Goal: Task Accomplishment & Management: Use online tool/utility

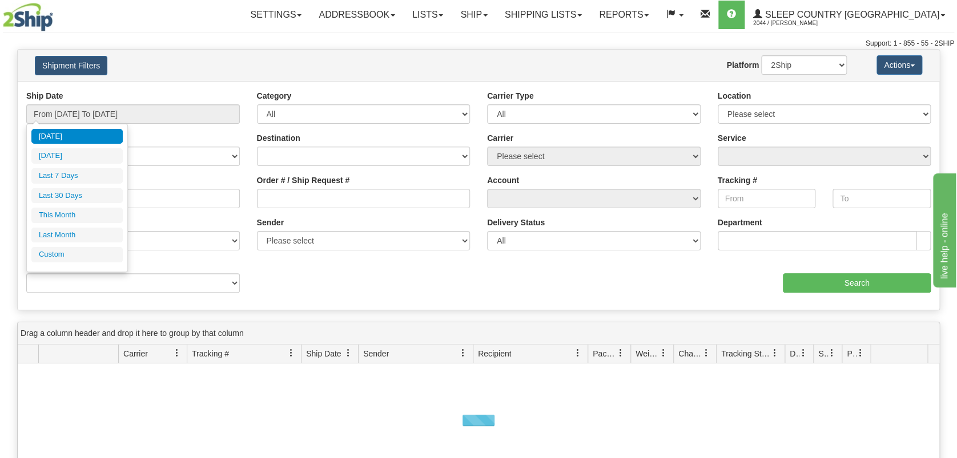
drag, startPoint x: 0, startPoint y: 0, endPoint x: 116, endPoint y: 196, distance: 228.3
click at [79, 196] on li "Last 30 Days" at bounding box center [76, 195] width 91 height 15
type input "From 08/14/2025 To 09/12/2025"
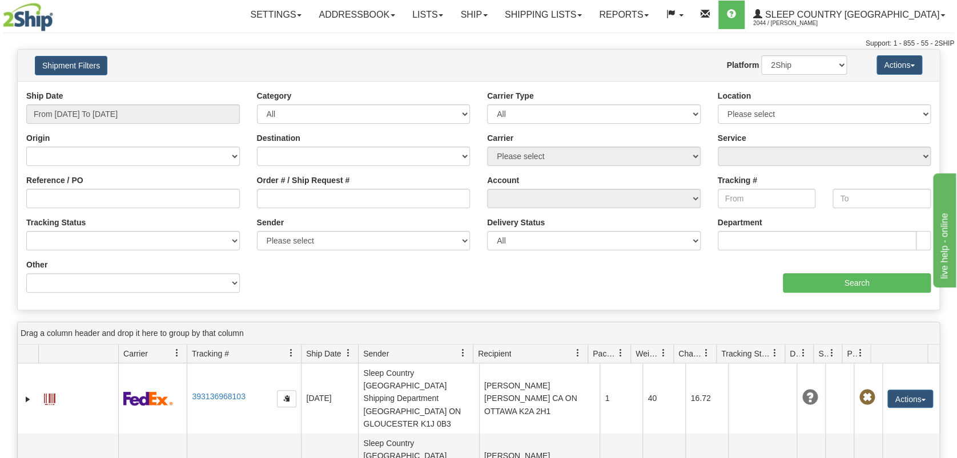
click at [322, 211] on div "Order # / Ship Request #" at bounding box center [363, 196] width 231 height 42
click at [324, 200] on input "Order # / Ship Request #" at bounding box center [364, 198] width 214 height 19
paste input "9000I031317"
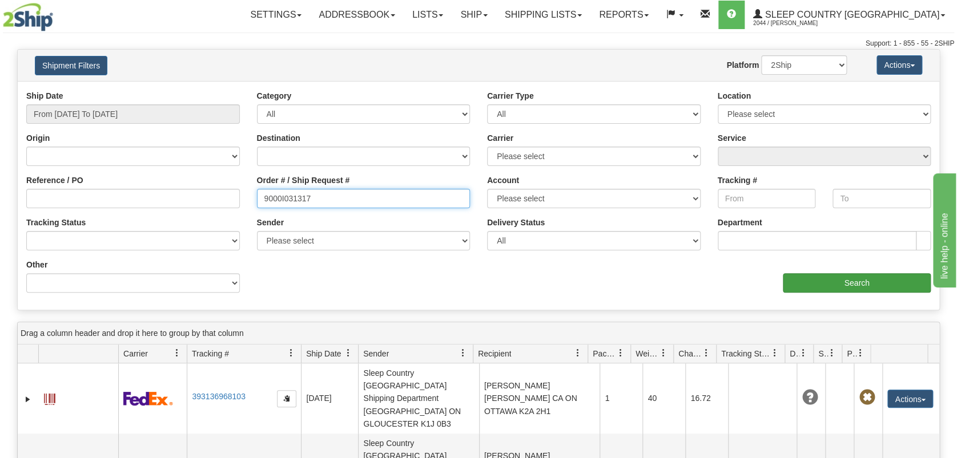
type input "9000I031317"
click at [866, 286] on input "Search" at bounding box center [857, 282] width 148 height 19
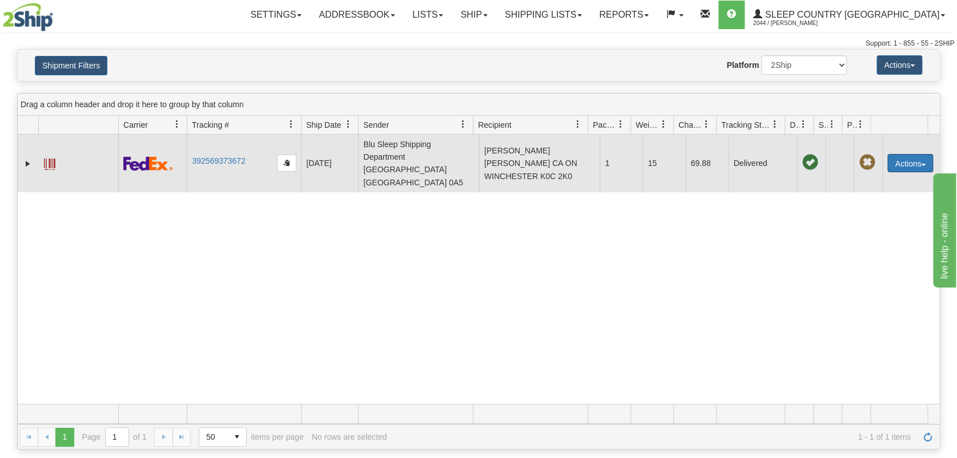
click at [906, 162] on button "Actions" at bounding box center [910, 163] width 46 height 18
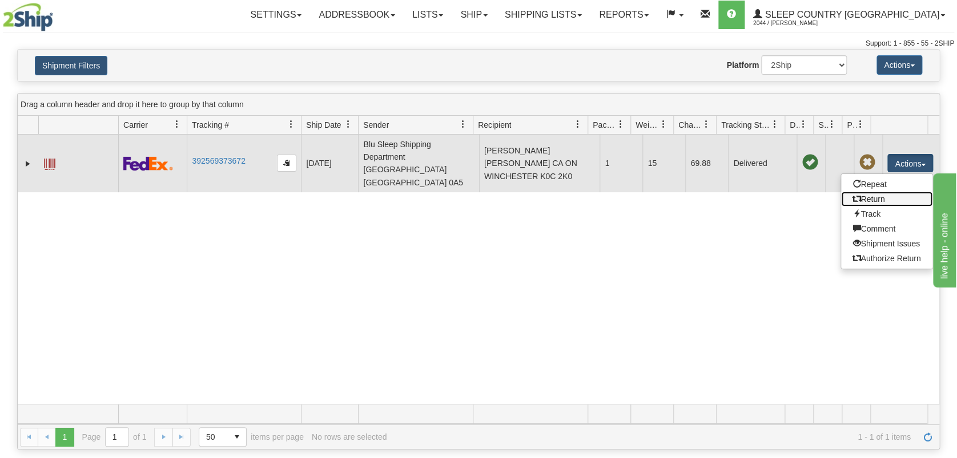
click at [888, 198] on link "Return" at bounding box center [886, 199] width 91 height 15
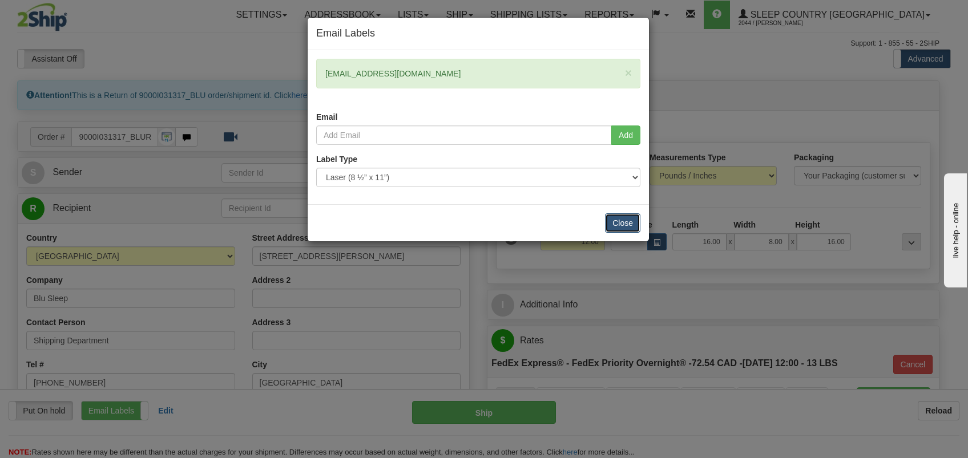
click at [617, 229] on button "Close" at bounding box center [622, 223] width 35 height 19
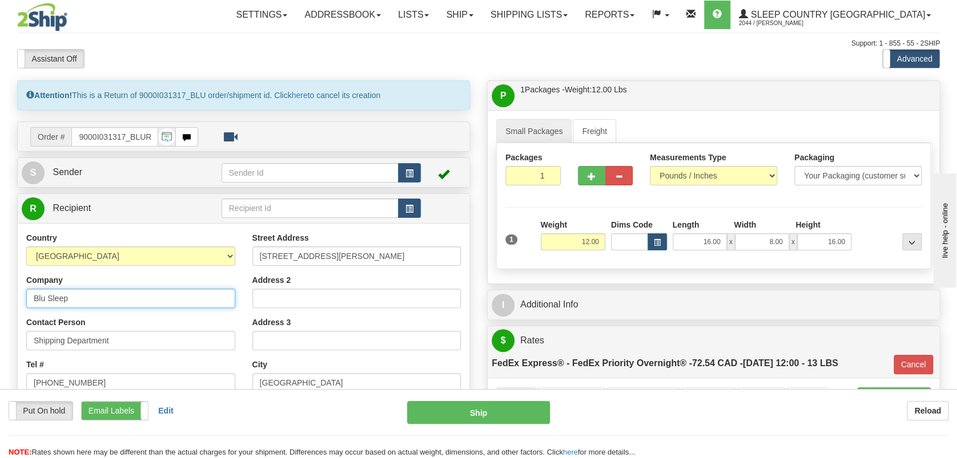
drag, startPoint x: 86, startPoint y: 302, endPoint x: -24, endPoint y: 297, distance: 109.7
click at [0, 297] on html "Training Course Close Toggle navigation Settings Shipping Preferences New Sende…" at bounding box center [478, 229] width 957 height 458
type input "Sleep Country Canada DC-914"
select select "ON"
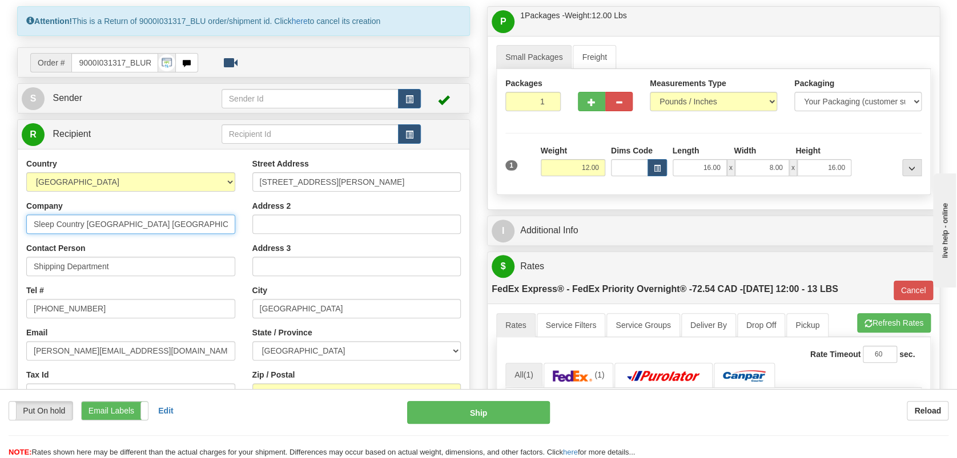
scroll to position [76, 0]
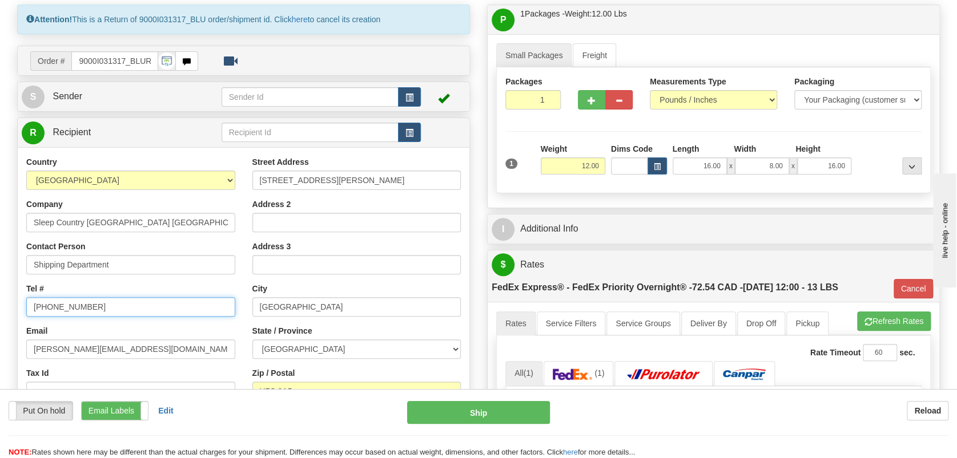
drag, startPoint x: 111, startPoint y: 305, endPoint x: 13, endPoint y: 307, distance: 97.6
click at [13, 307] on div "Attention! This is a Return of 9000I031317_BLU order/shipment id. Click here to…" at bounding box center [244, 277] width 470 height 545
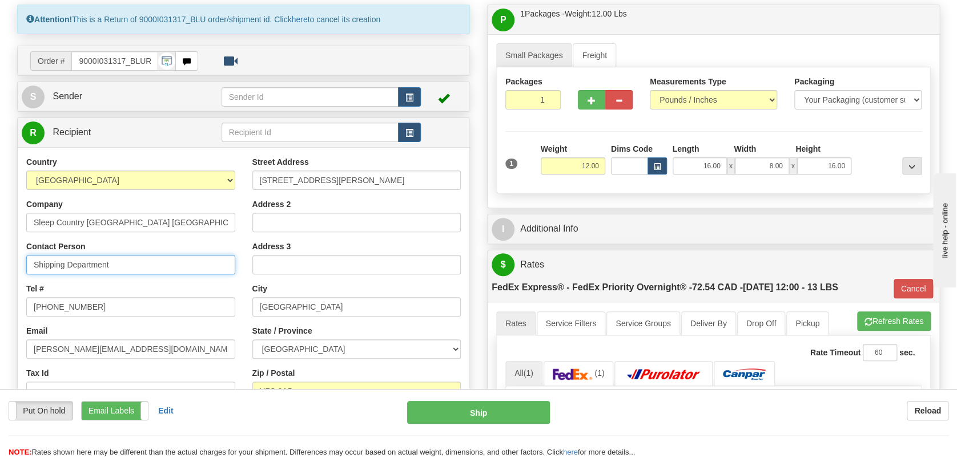
drag, startPoint x: 116, startPoint y: 262, endPoint x: 21, endPoint y: 263, distance: 94.8
click at [21, 263] on div "Country AFGHANISTAN ALAND ISLANDS ALBANIA ALGERIA AMERICAN SAMOA ANDORRA ANGOLA…" at bounding box center [131, 304] width 226 height 296
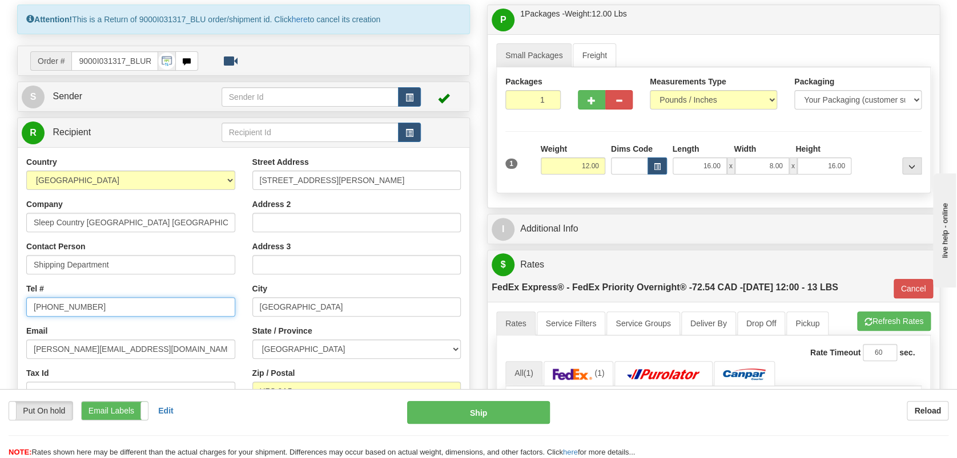
click at [36, 300] on input "450-661-1656" at bounding box center [130, 306] width 209 height 19
drag, startPoint x: 96, startPoint y: 301, endPoint x: -11, endPoint y: 301, distance: 107.3
click at [0, 301] on html "Training Course Close Toggle navigation Settings Shipping Preferences New Sende…" at bounding box center [478, 153] width 957 height 458
type input "1-888-753-3788"
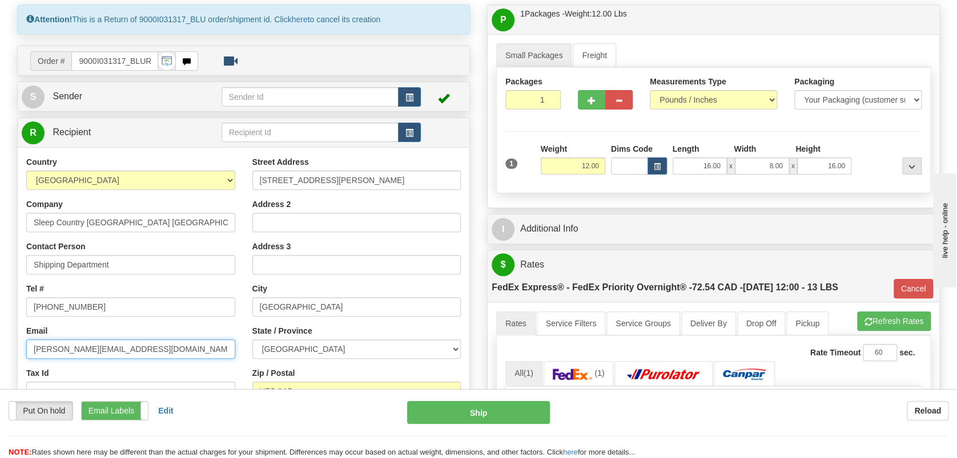
drag, startPoint x: 145, startPoint y: 346, endPoint x: 15, endPoint y: 346, distance: 129.6
click at [15, 346] on div "Attention! This is a Return of 9000I031317_BLU order/shipment id. Click here to…" at bounding box center [244, 277] width 470 height 545
type input "9"
type input "1"
type input "9"
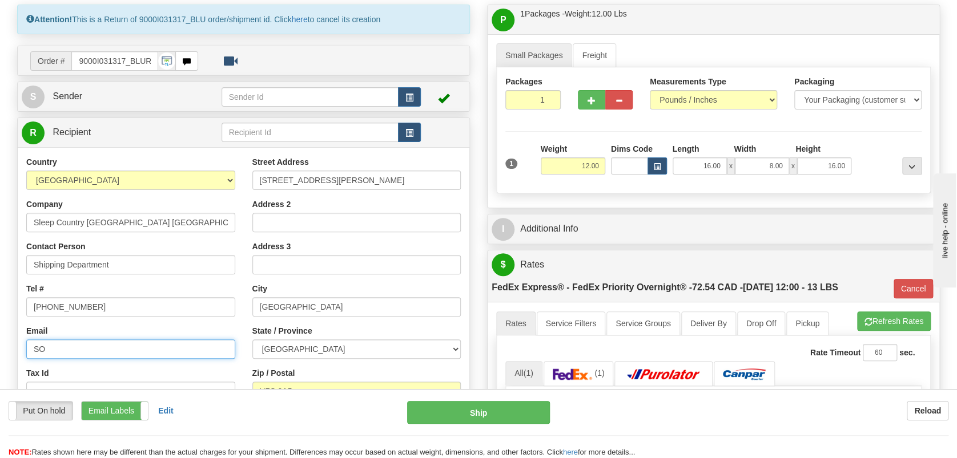
type input "soc914@sleepcountry.ca"
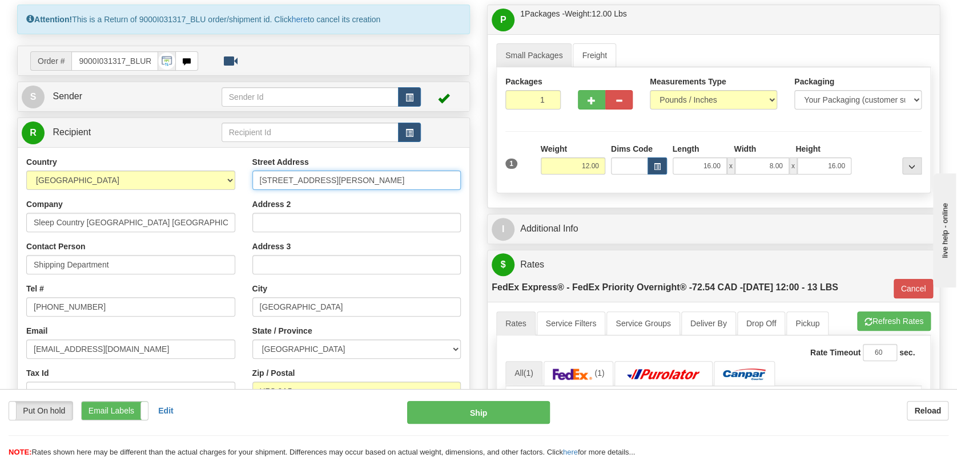
drag, startPoint x: 348, startPoint y: 182, endPoint x: 246, endPoint y: 181, distance: 102.8
click at [246, 181] on div "Street Address 1550 Rue Bernard-Lefebvre Address 2 Address 3 City Laval State /…" at bounding box center [357, 309] width 226 height 307
type input "520 COLLEGE ST EAST"
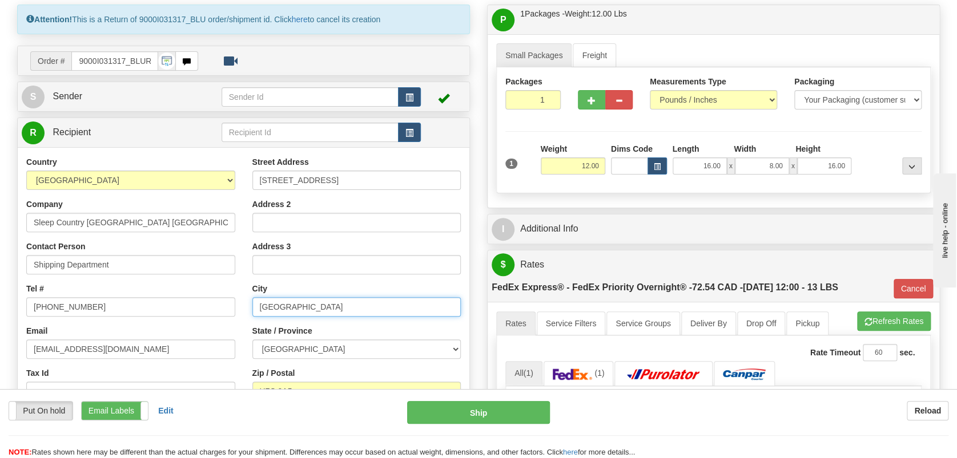
drag, startPoint x: 313, startPoint y: 309, endPoint x: 232, endPoint y: 309, distance: 81.1
click at [232, 309] on div "Country AFGHANISTAN ALAND ISLANDS ALBANIA ALGERIA AMERICAN SAMOA ANDORRA ANGOLA…" at bounding box center [244, 309] width 452 height 307
type input "BELLEVILLE"
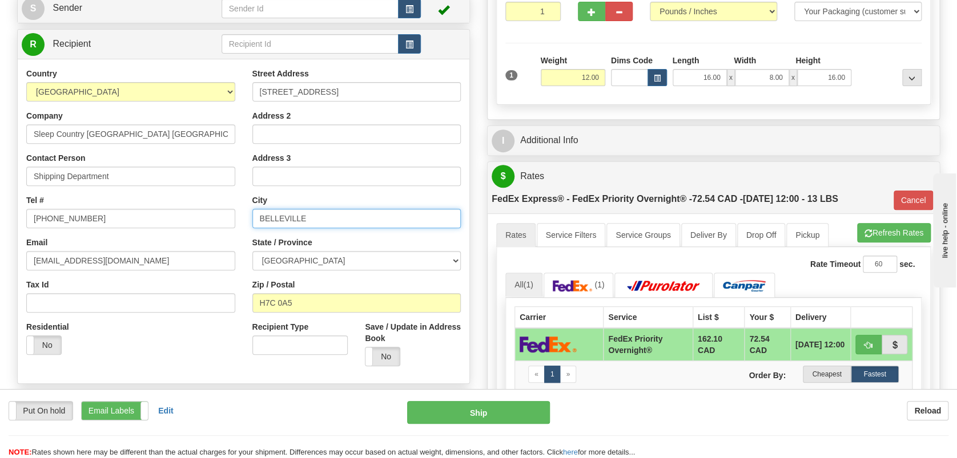
scroll to position [228, 0]
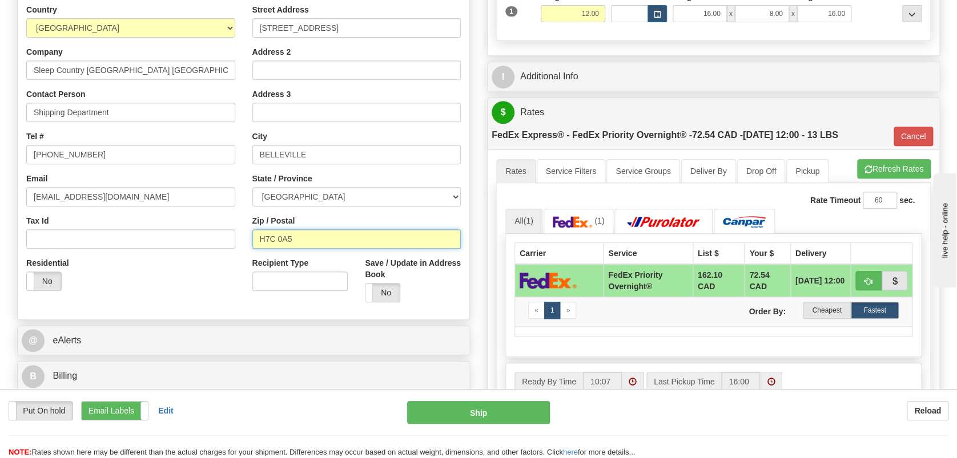
drag, startPoint x: 306, startPoint y: 236, endPoint x: 234, endPoint y: 236, distance: 72.5
click at [242, 238] on div "Country AFGHANISTAN ALAND ISLANDS ALBANIA ALGERIA AMERICAN SAMOA ANDORRA ANGOLA…" at bounding box center [244, 157] width 452 height 307
type input "K"
type input "01"
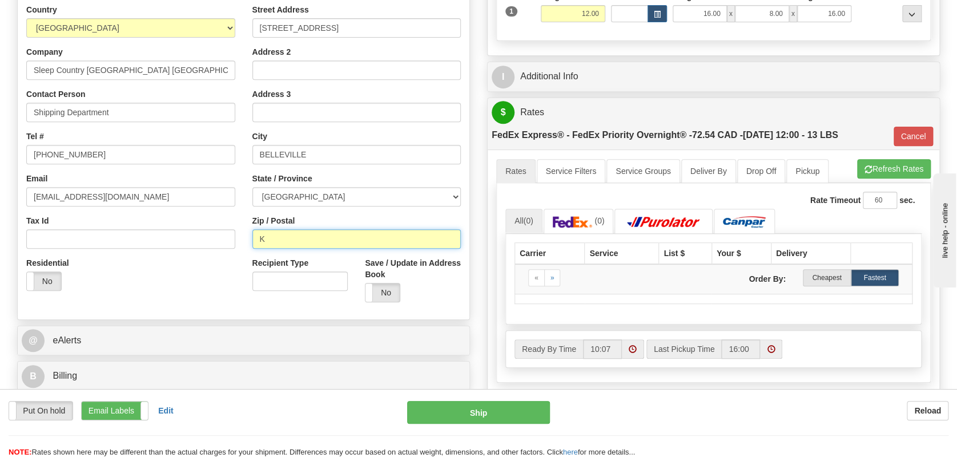
click at [283, 235] on input "K" at bounding box center [356, 239] width 209 height 19
drag, startPoint x: 255, startPoint y: 234, endPoint x: 235, endPoint y: 234, distance: 19.4
click at [237, 234] on div "Country AFGHANISTAN ALAND ISLANDS ALBANIA ALGERIA AMERICAN SAMOA ANDORRA ANGOLA…" at bounding box center [244, 157] width 452 height 307
paste input "8N 4Z6"
type input "K8N 4Z6"
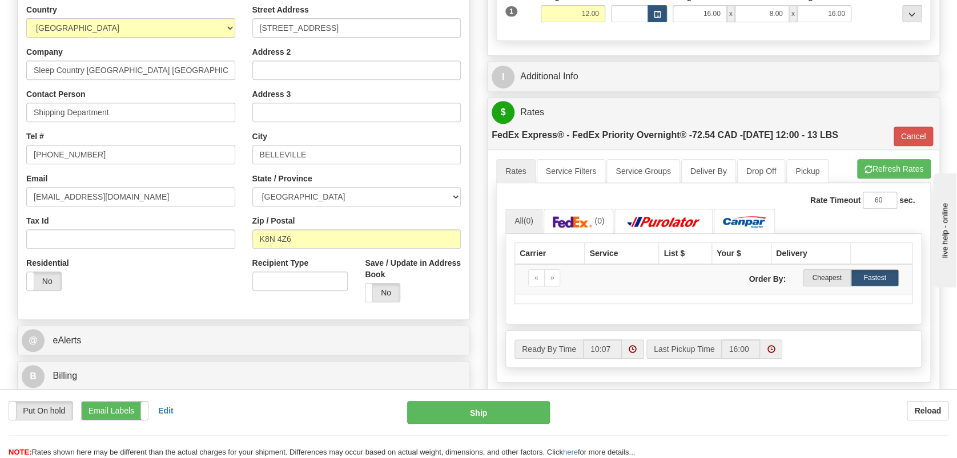
click at [227, 353] on div "@ eAlerts" at bounding box center [244, 341] width 452 height 29
type input "01"
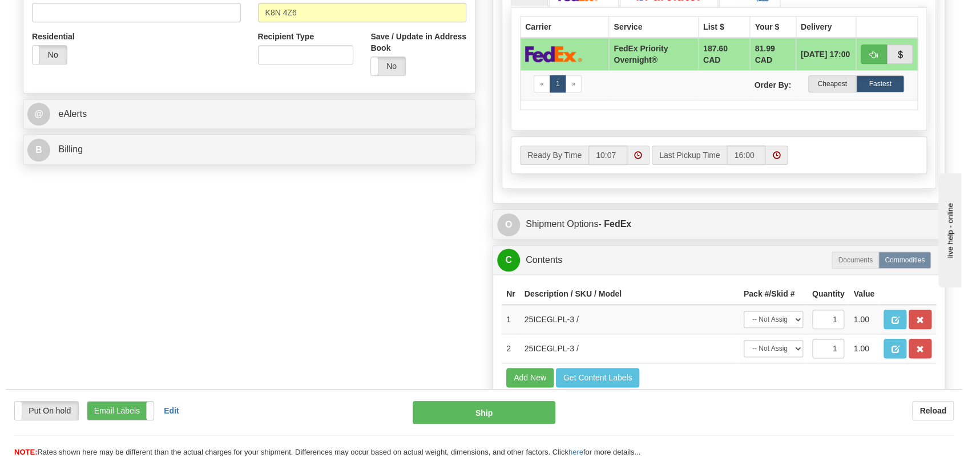
scroll to position [457, 0]
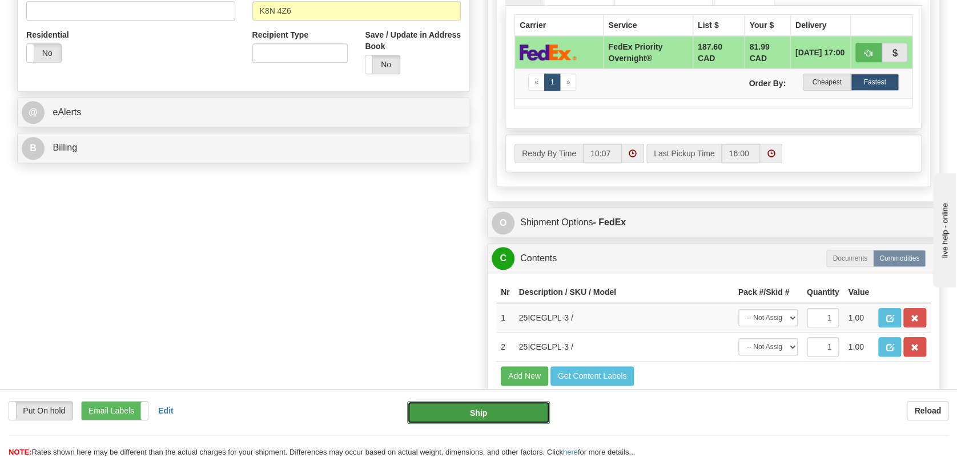
click at [442, 415] on button "Ship" at bounding box center [478, 412] width 142 height 23
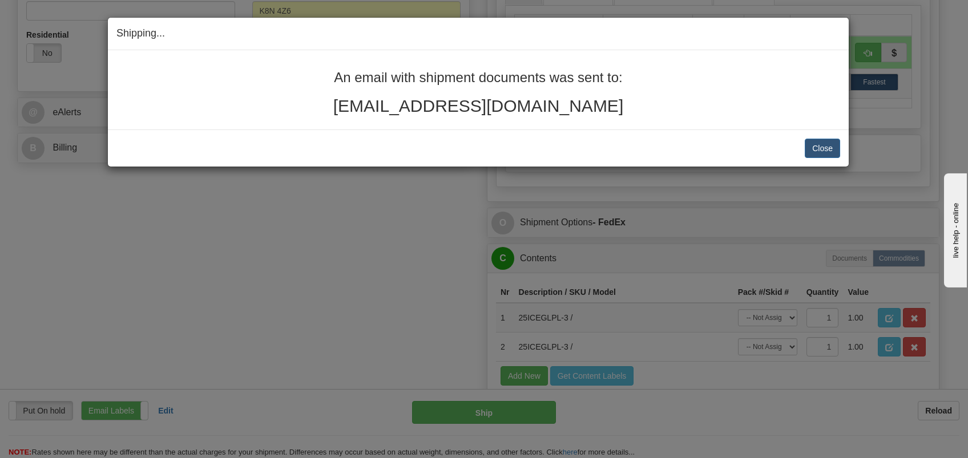
drag, startPoint x: 337, startPoint y: 72, endPoint x: 600, endPoint y: 88, distance: 263.7
click at [600, 88] on div "An email with shipment documents was sent to: courtneyvri@hotmail.com" at bounding box center [478, 92] width 724 height 45
copy div "An email with shipment documents was sent to: courtneyvri@hotmail.com"
click at [831, 151] on button "Close" at bounding box center [822, 148] width 35 height 19
